Goal: Understand process/instructions: Learn how to perform a task or action

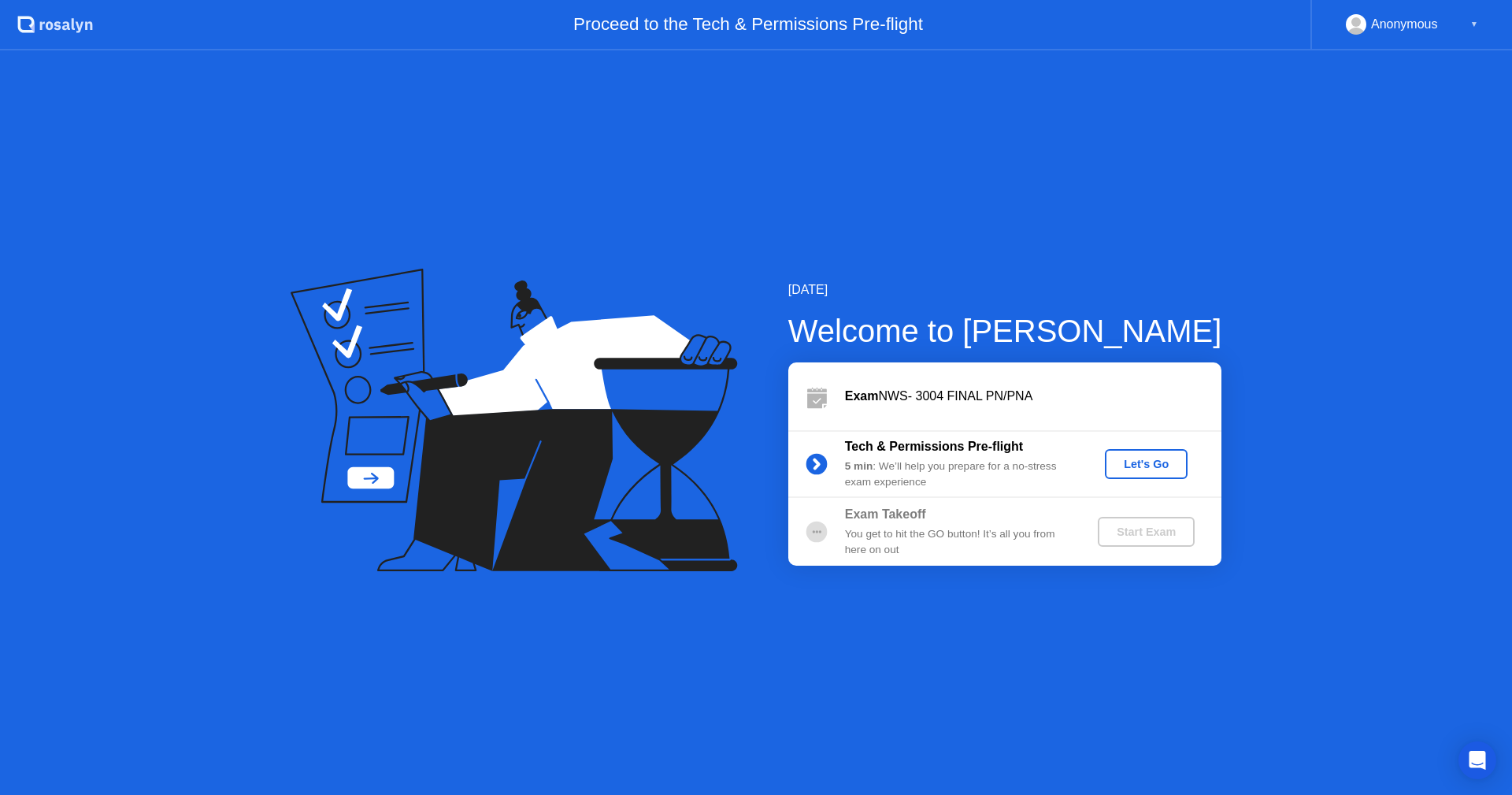
click at [1154, 464] on div "Let's Go" at bounding box center [1146, 464] width 70 height 12
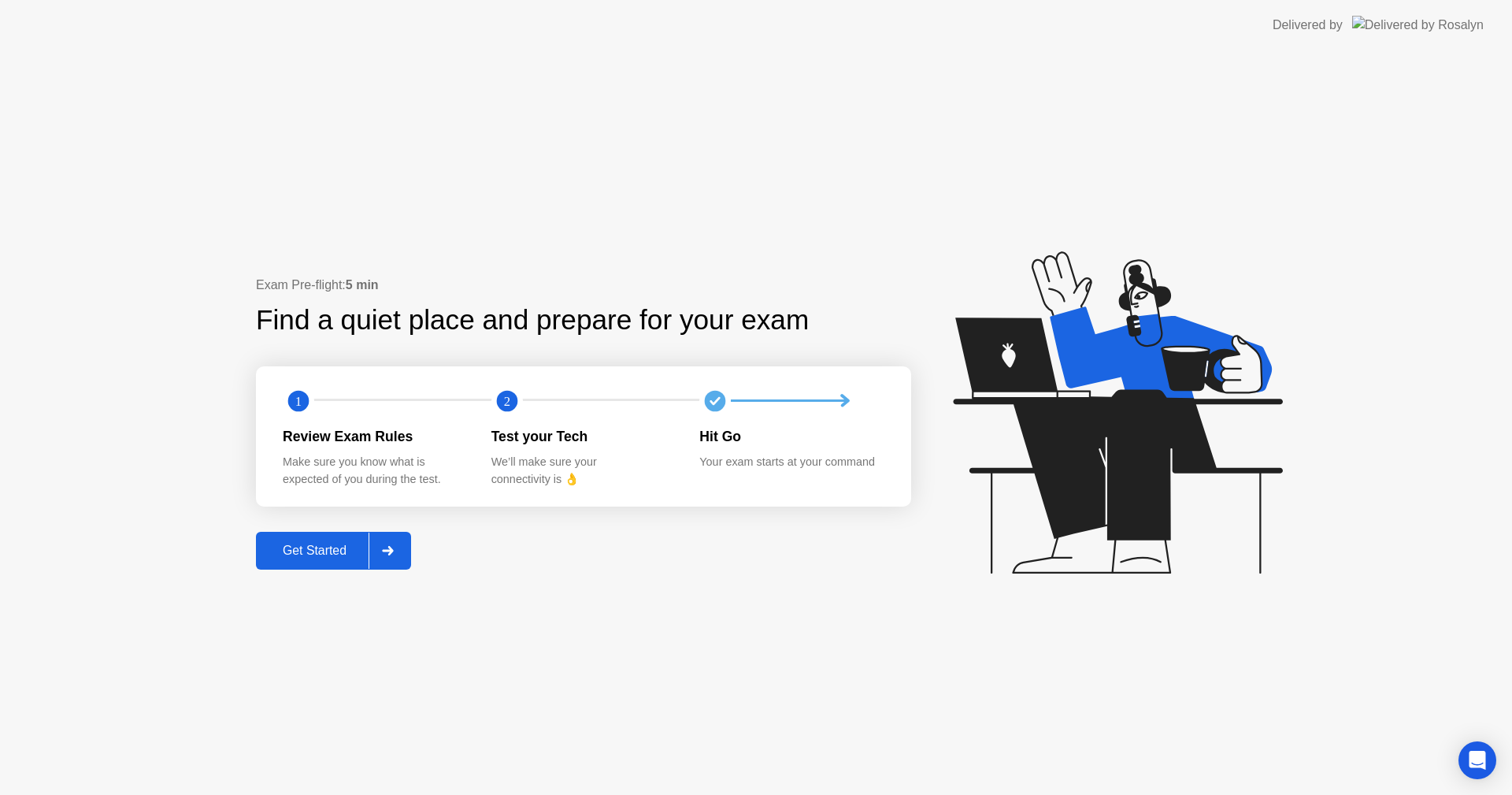
click at [301, 553] on div "Get Started" at bounding box center [315, 550] width 108 height 14
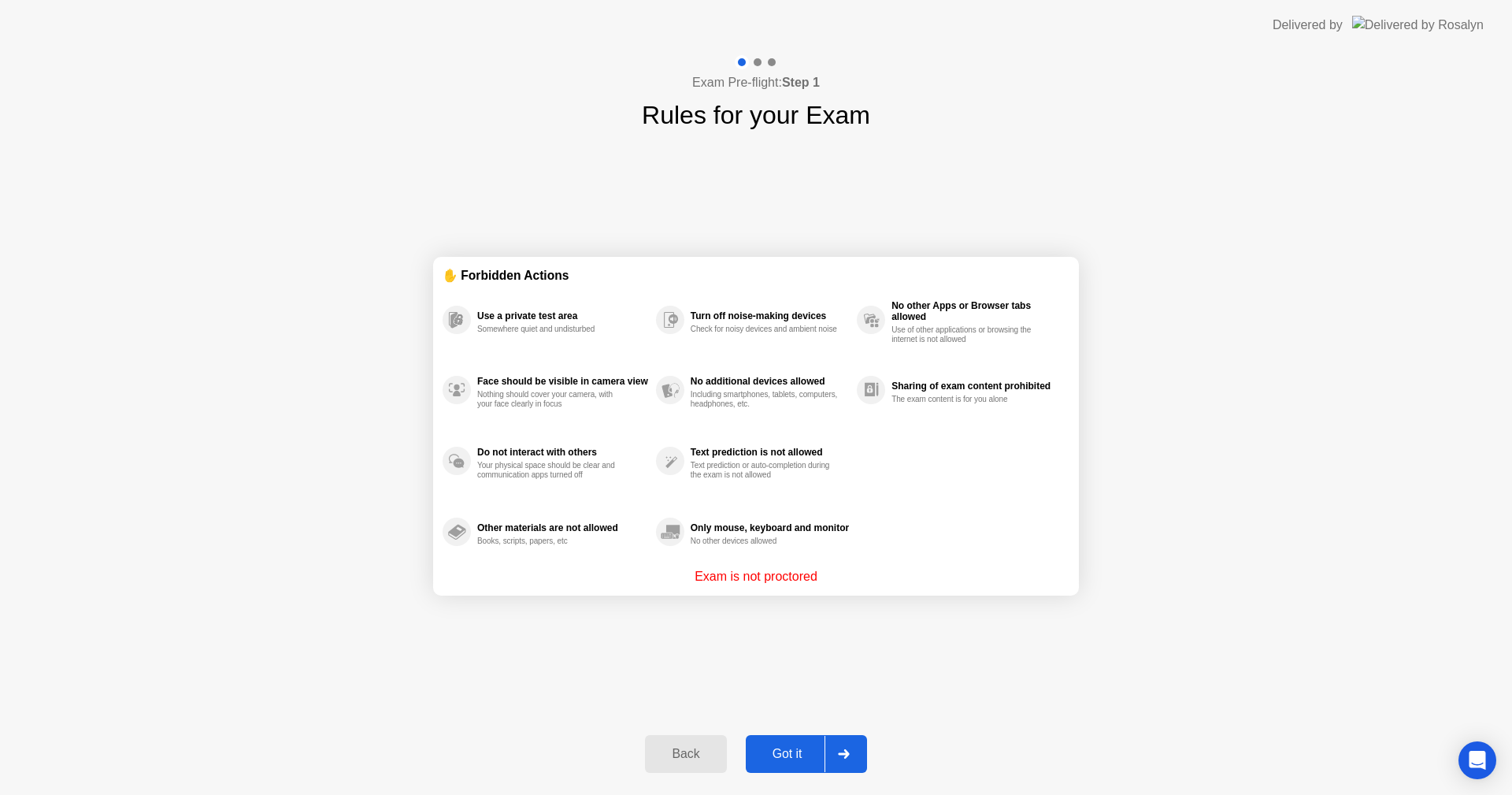
click at [787, 757] on div "Got it" at bounding box center [787, 753] width 74 height 14
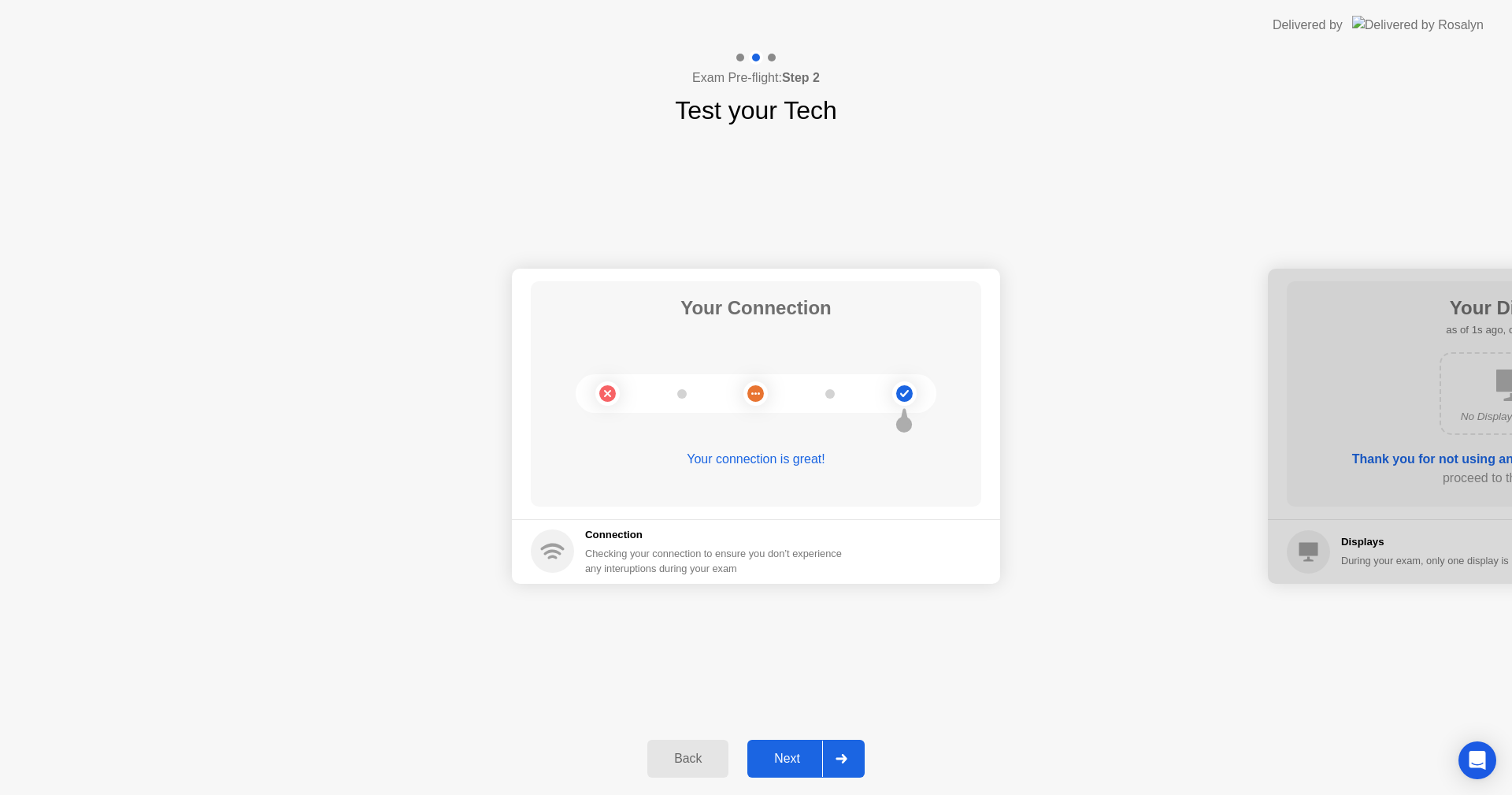
click at [787, 757] on div "Next" at bounding box center [787, 758] width 70 height 14
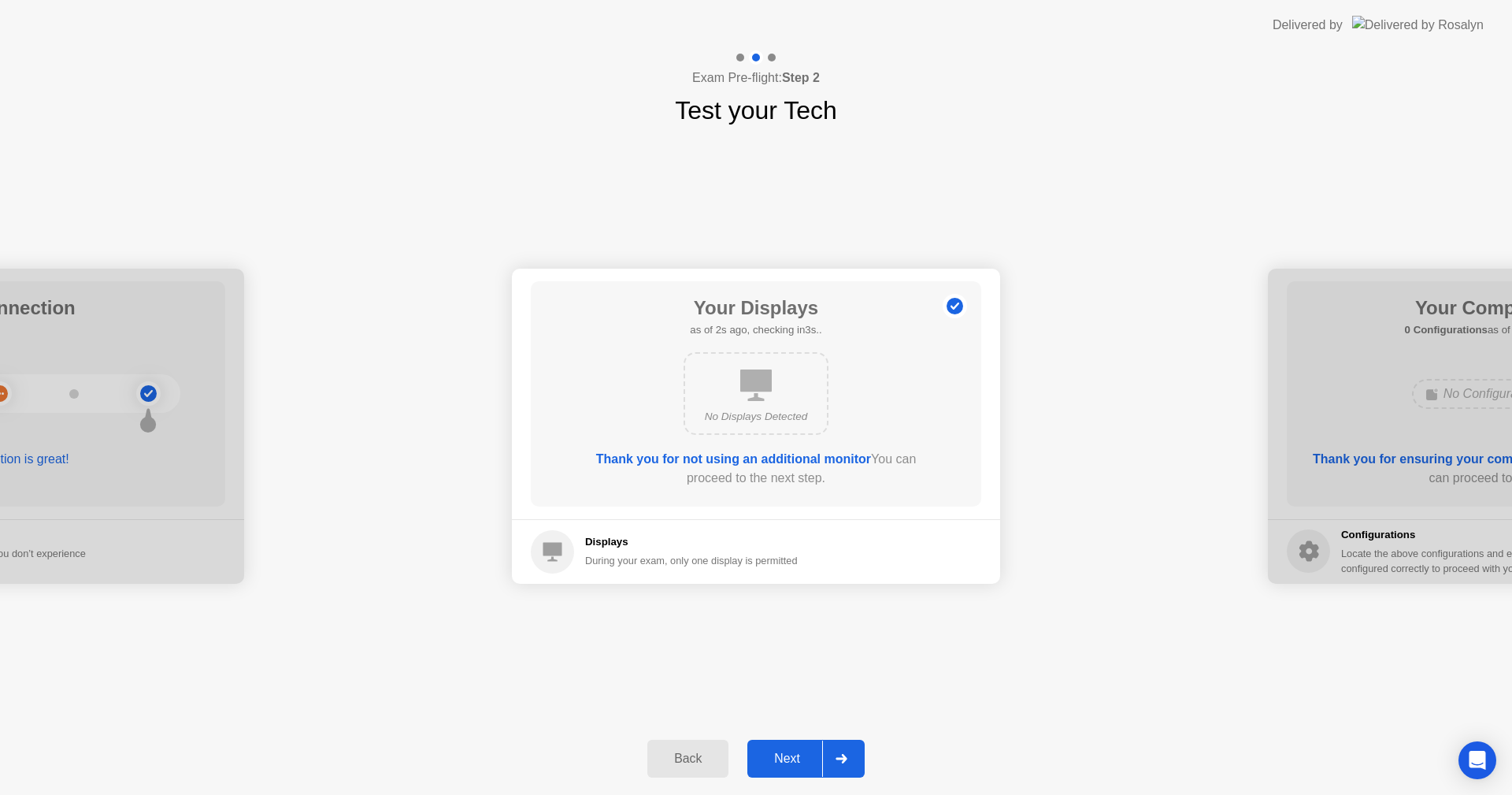
click at [787, 757] on div "Next" at bounding box center [787, 758] width 70 height 14
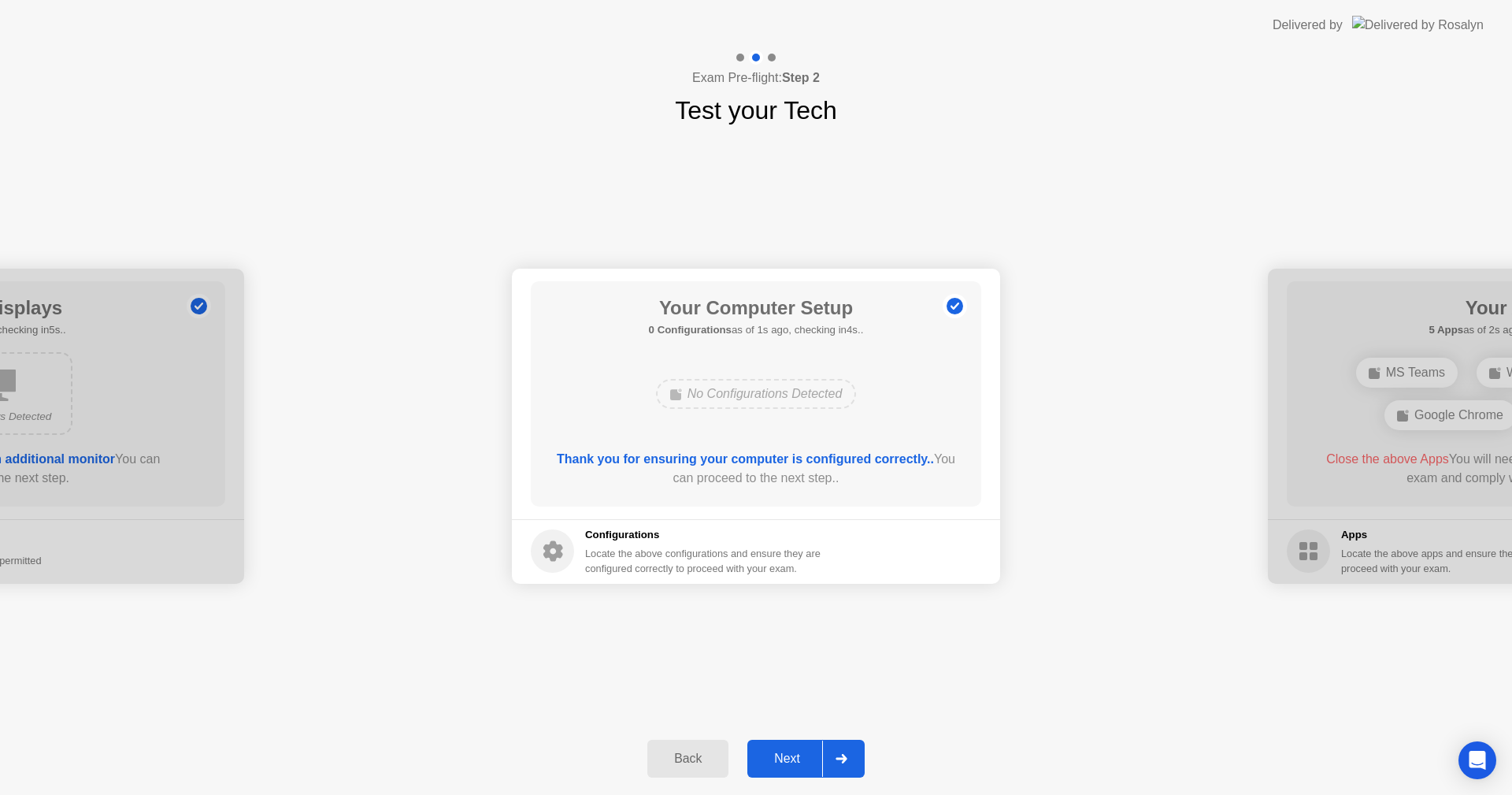
click at [787, 760] on div "Next" at bounding box center [787, 758] width 70 height 14
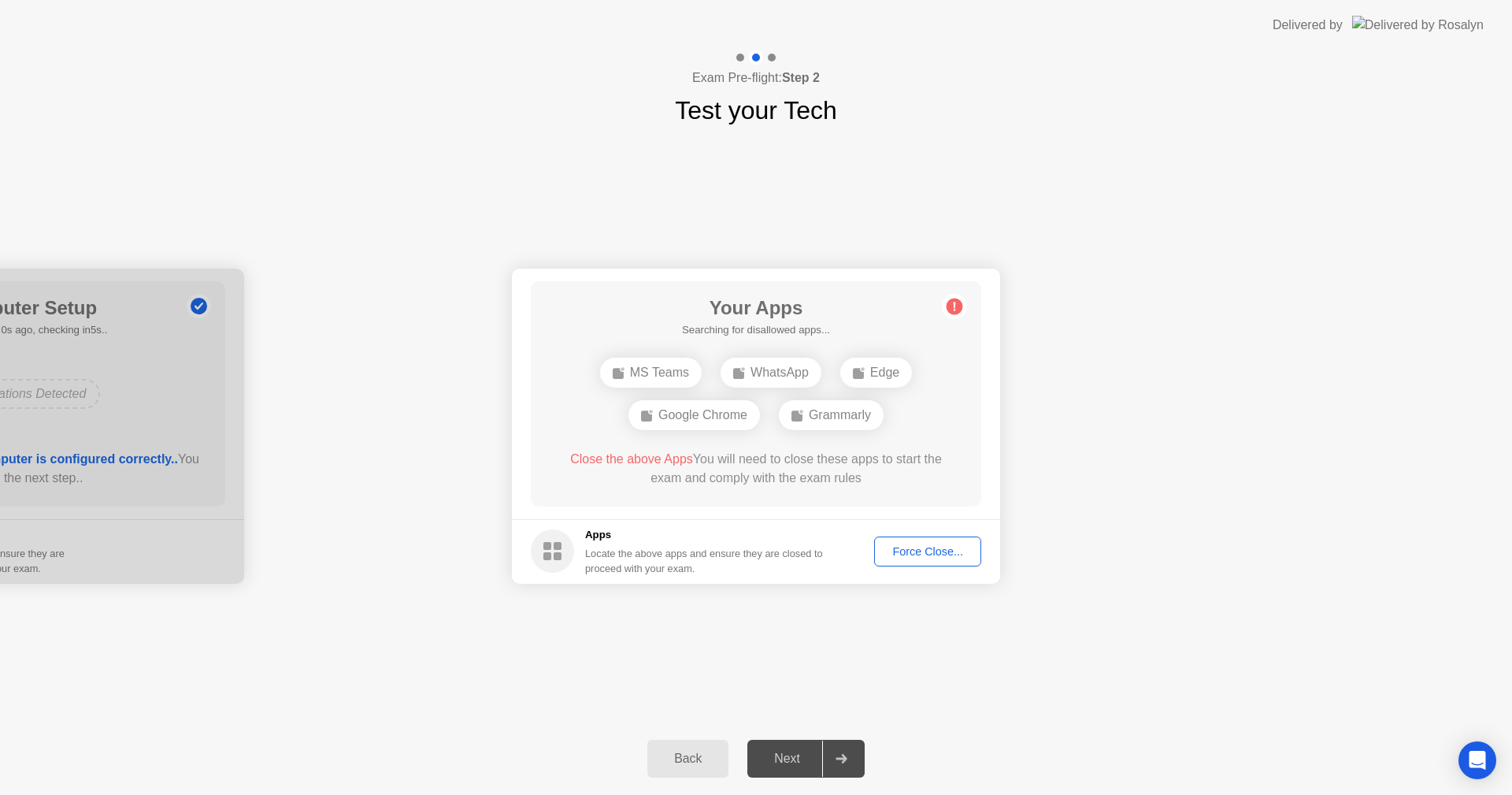
click at [662, 374] on div "MS Teams" at bounding box center [651, 372] width 102 height 30
click at [900, 549] on div "Force Close..." at bounding box center [928, 551] width 96 height 12
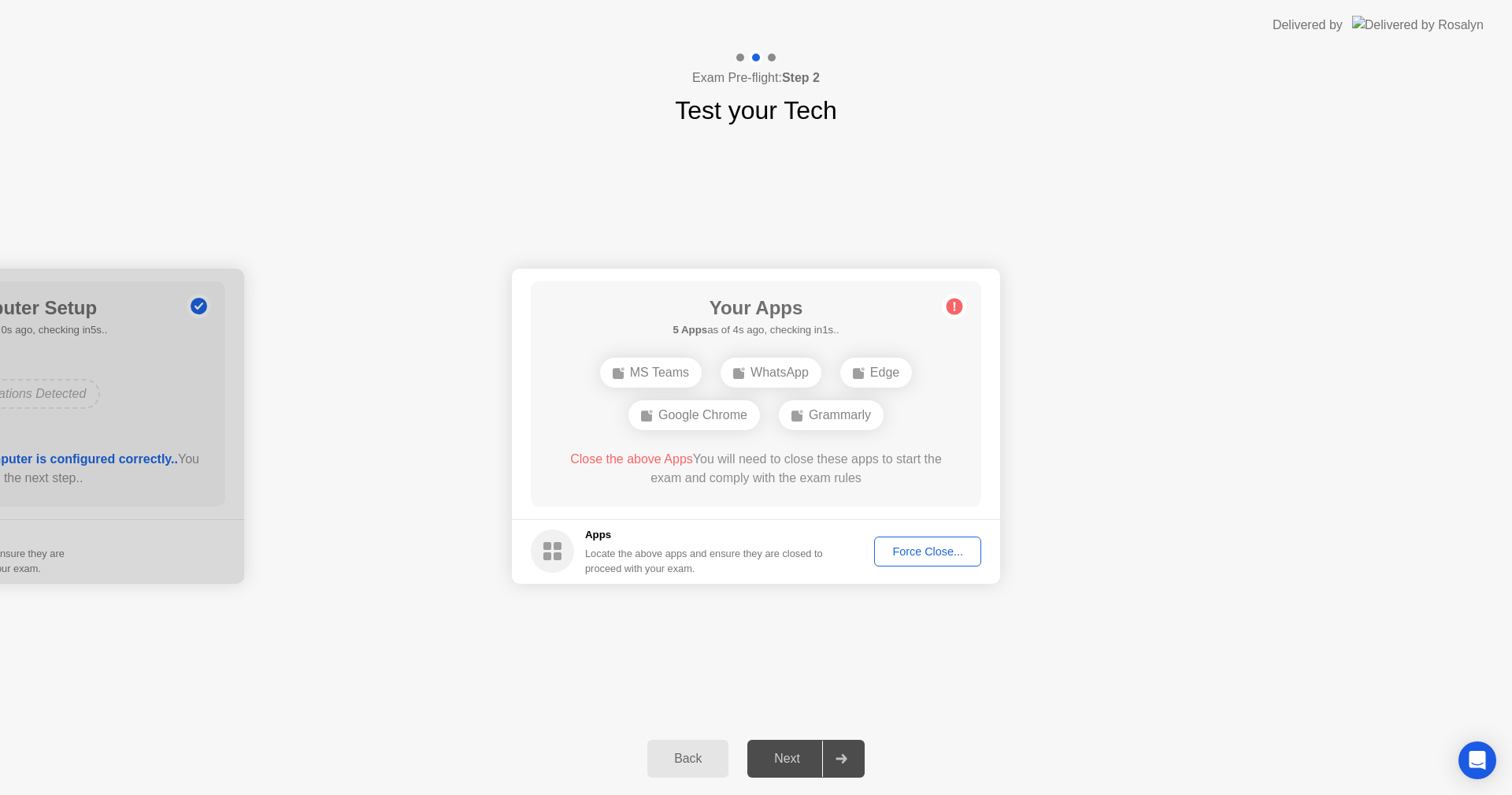
click at [940, 550] on div "Force Close..." at bounding box center [928, 551] width 96 height 12
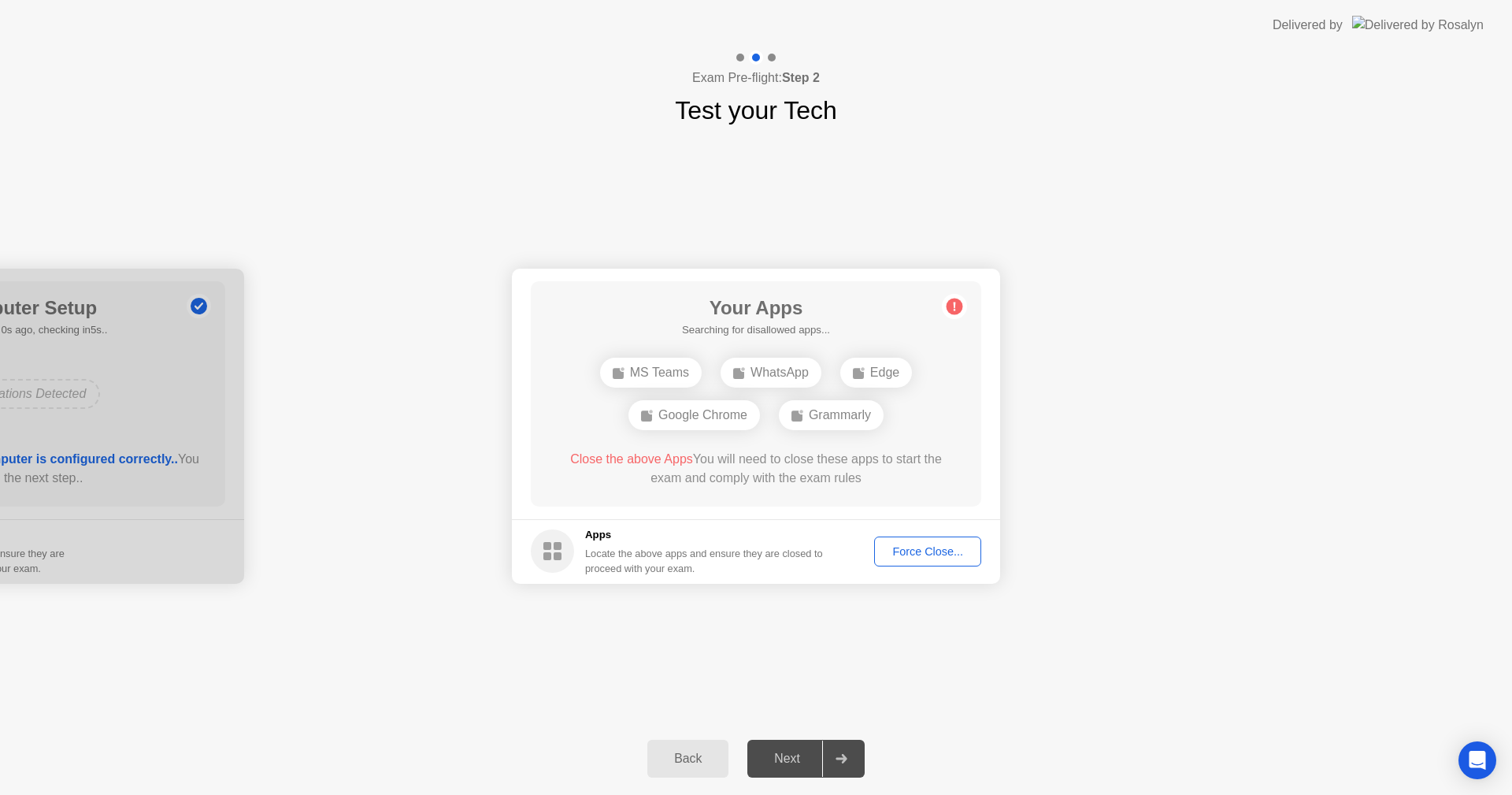
click at [930, 554] on div "Force Close..." at bounding box center [928, 551] width 96 height 12
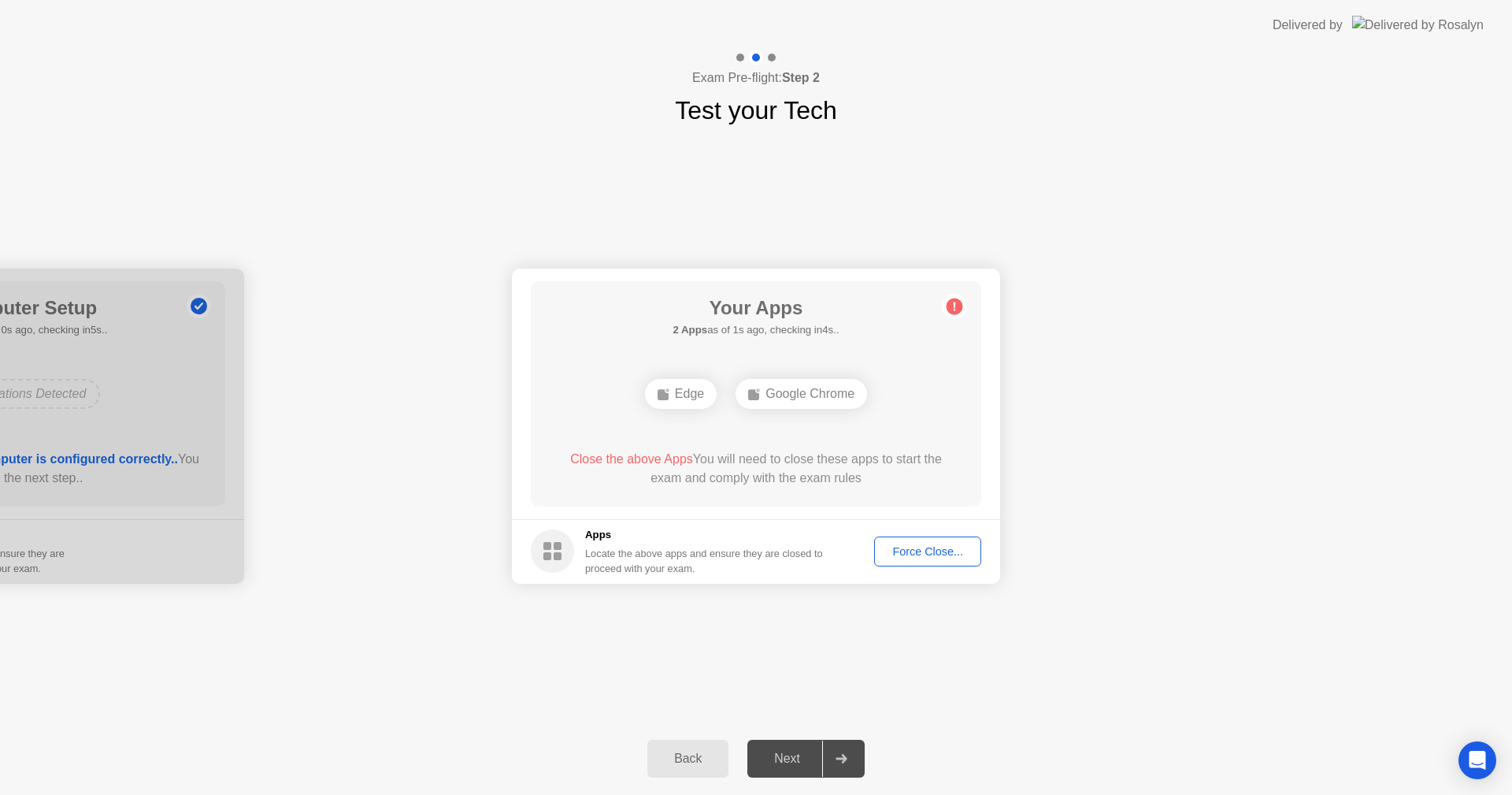
click at [910, 546] on div "Force Close..." at bounding box center [928, 551] width 96 height 12
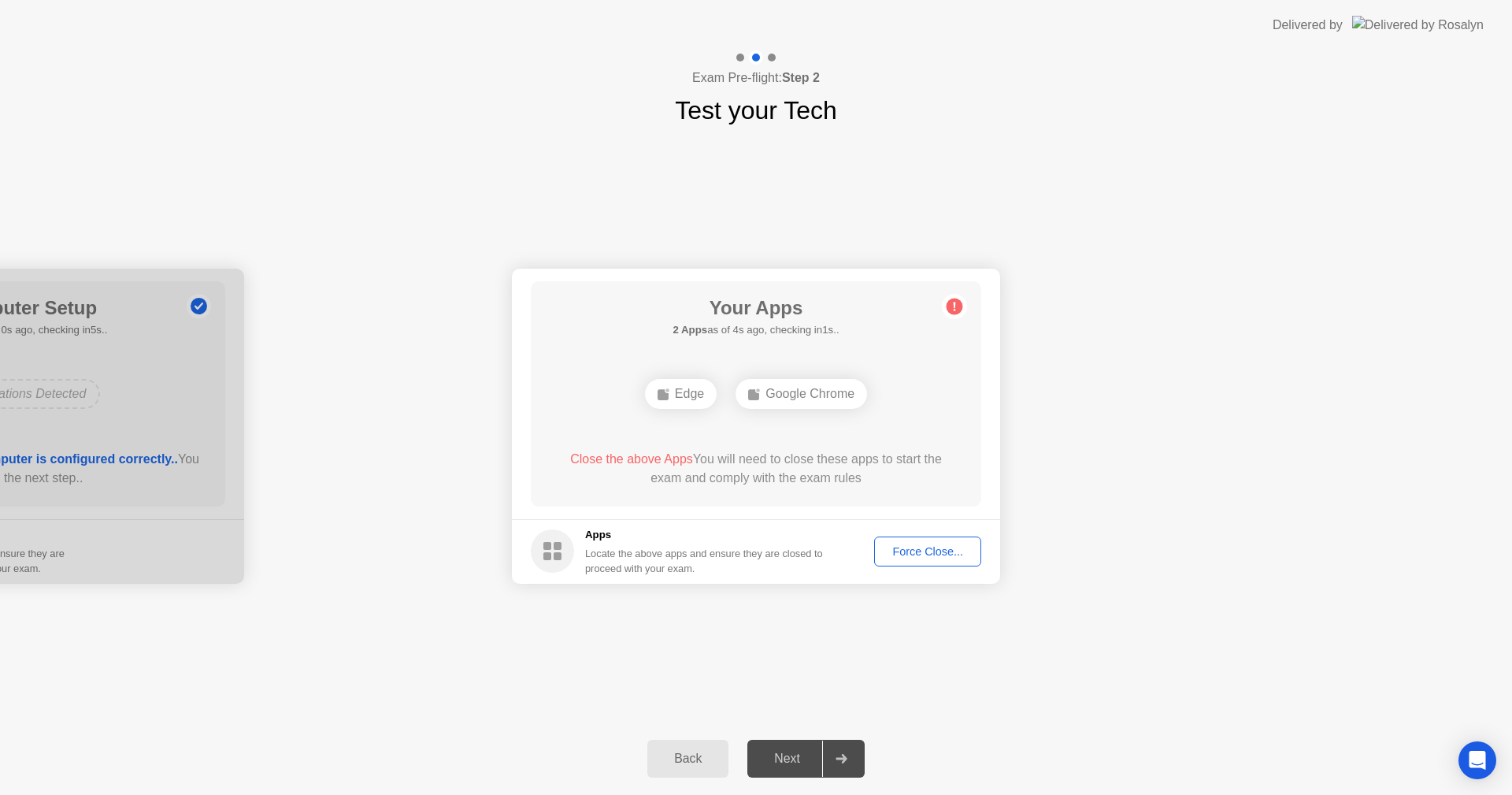
click at [926, 550] on div "Force Close..." at bounding box center [928, 551] width 96 height 12
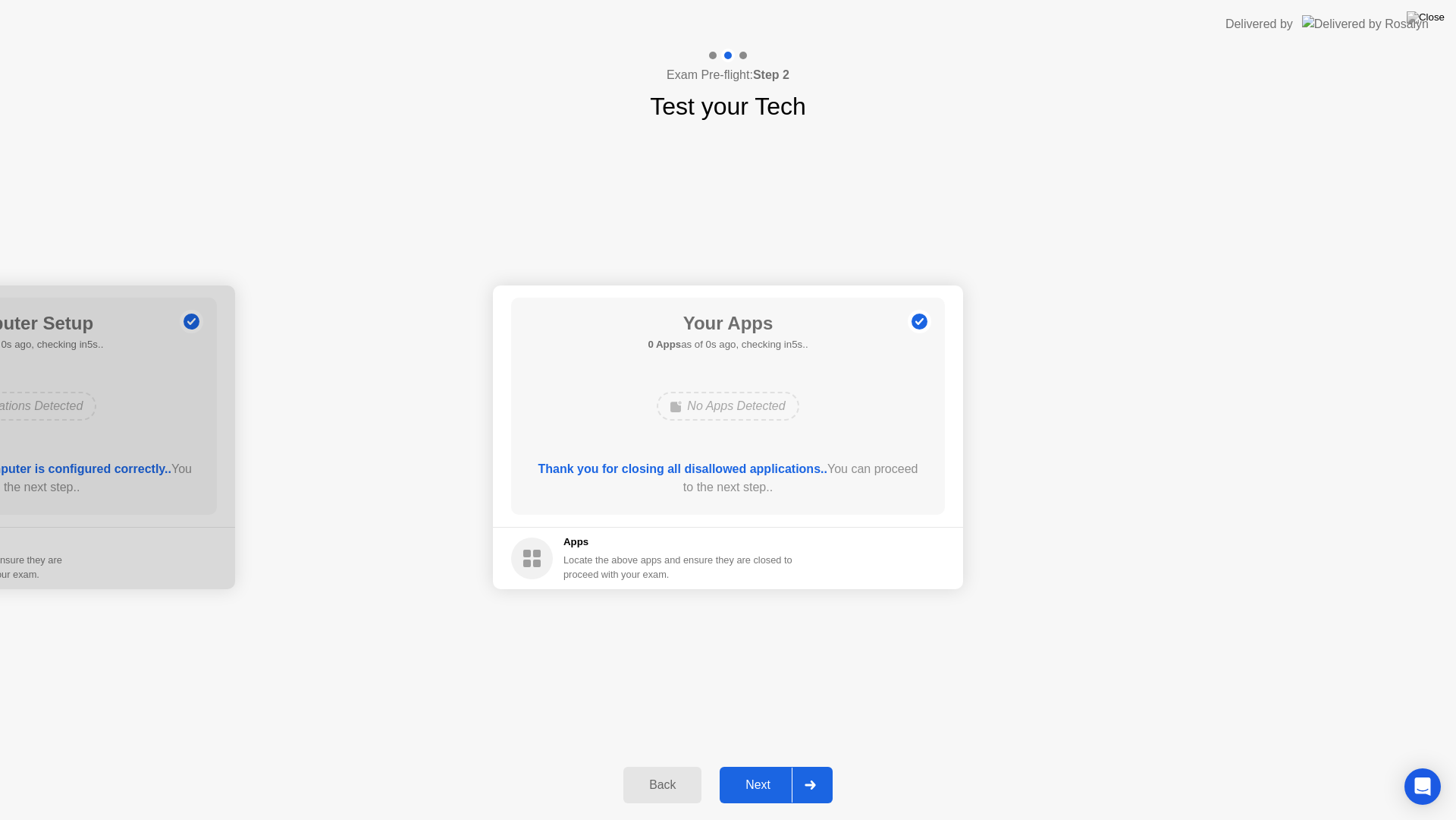
click at [865, 550] on footer "Apps Locate the above apps and ensure they are closed to proceed with your exam." at bounding box center [728, 557] width 471 height 62
click at [744, 765] on div "Next" at bounding box center [758, 784] width 68 height 13
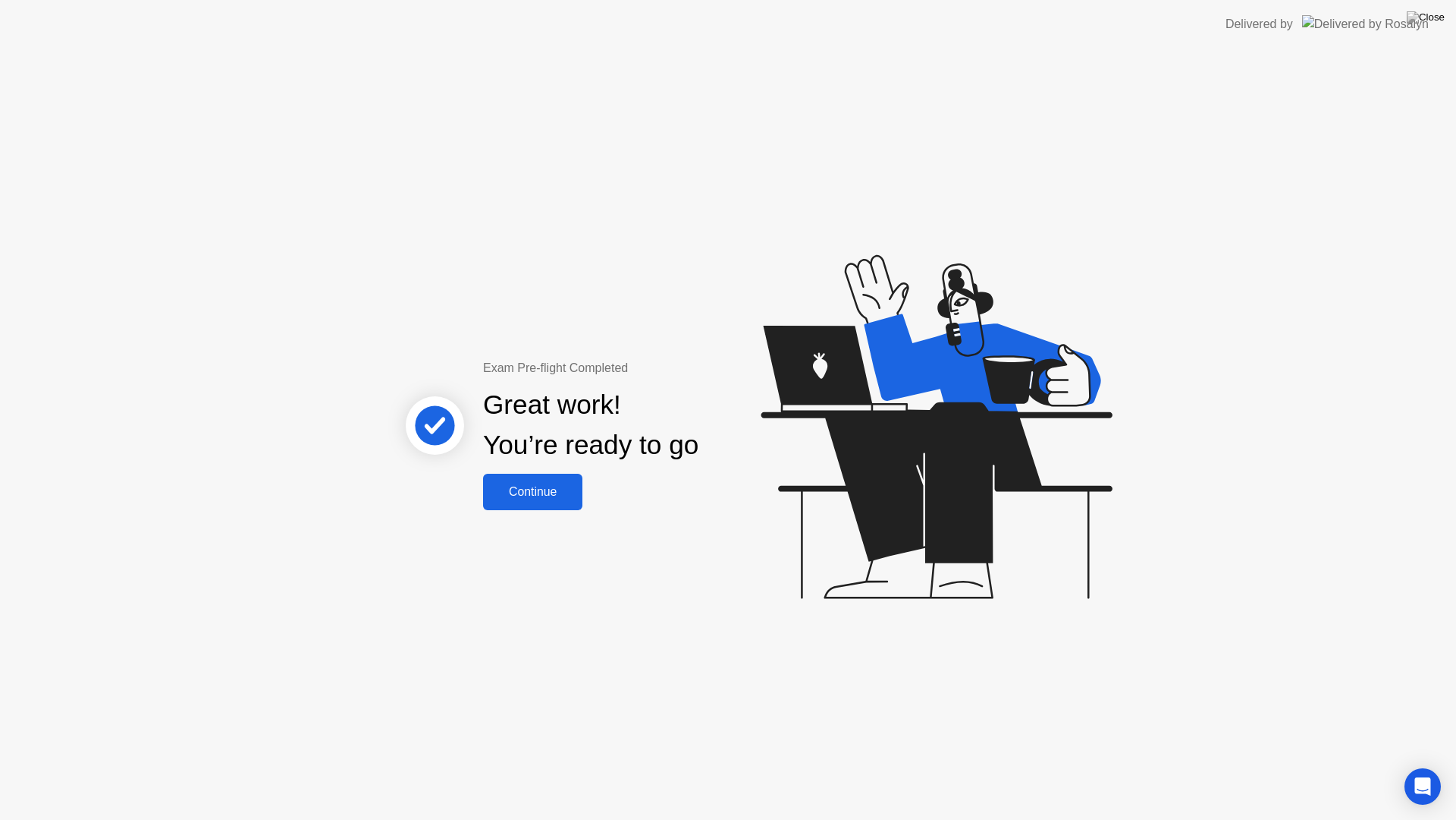
click at [557, 498] on div "Continue" at bounding box center [533, 491] width 90 height 13
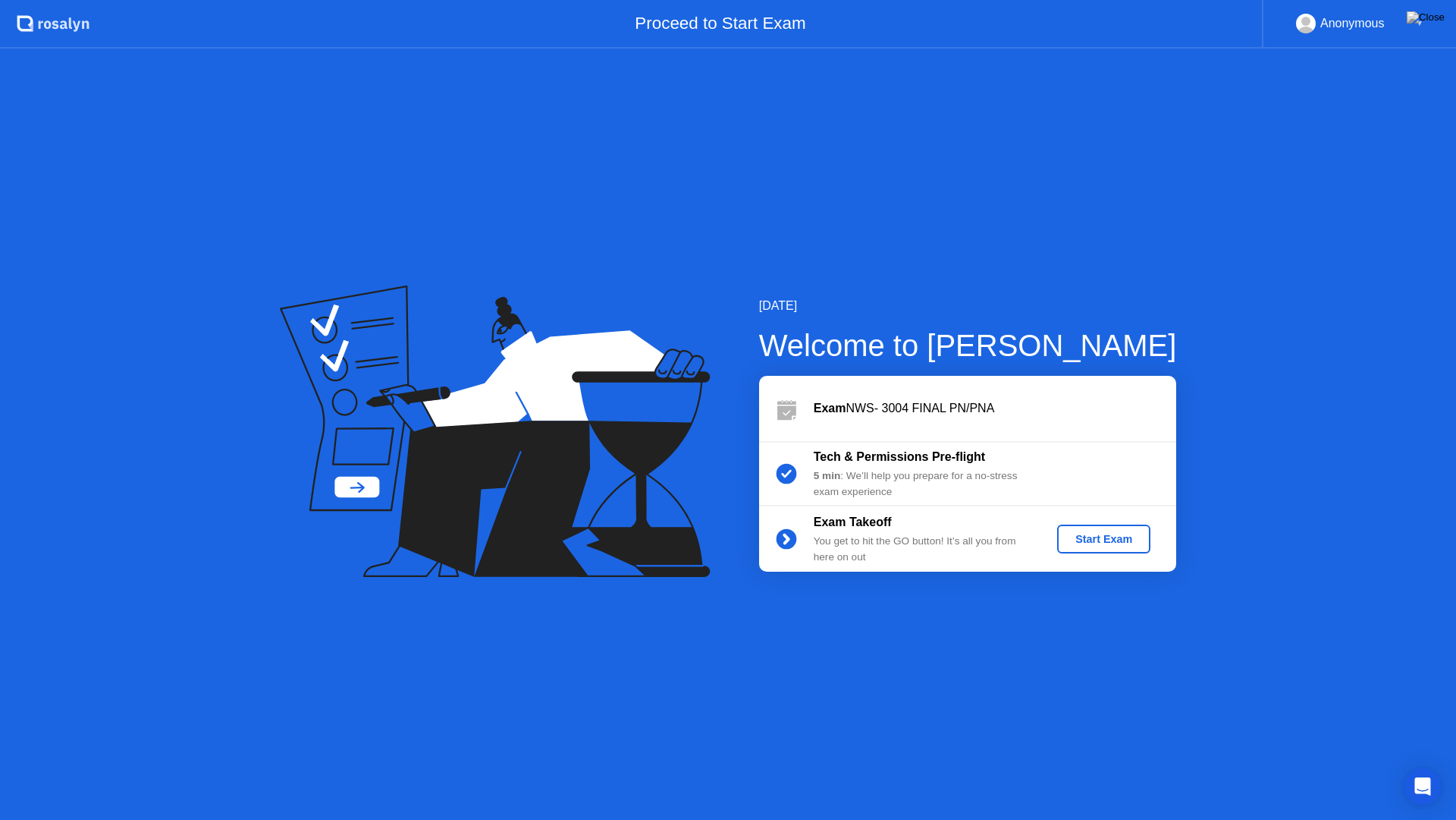
click at [1083, 542] on div "Start Exam" at bounding box center [1103, 539] width 81 height 12
